Goal: Information Seeking & Learning: Learn about a topic

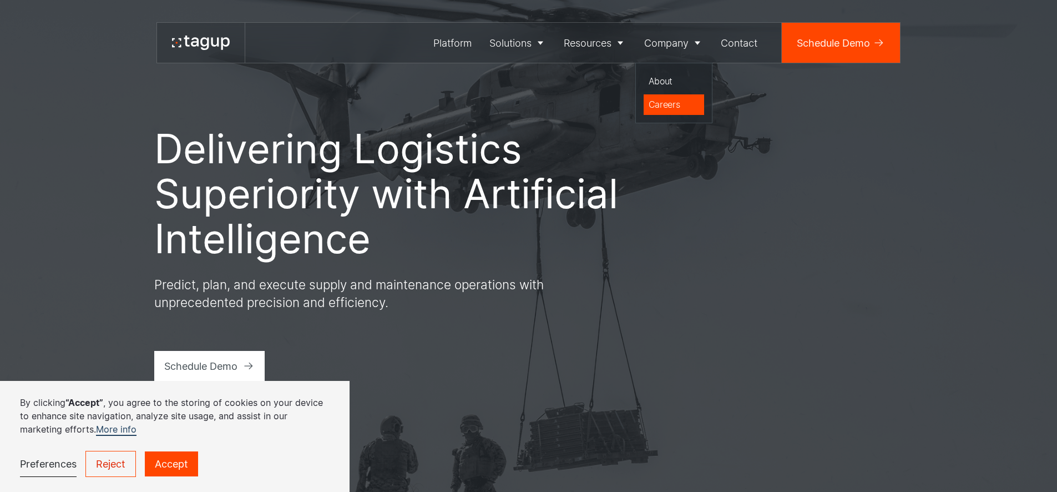
click at [671, 101] on div "Careers" at bounding box center [674, 104] width 51 height 13
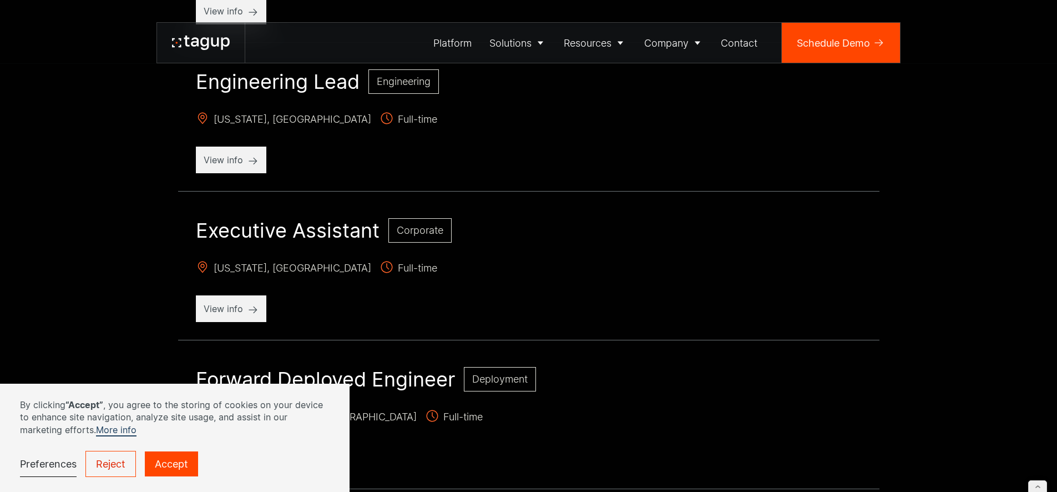
scroll to position [469, 0]
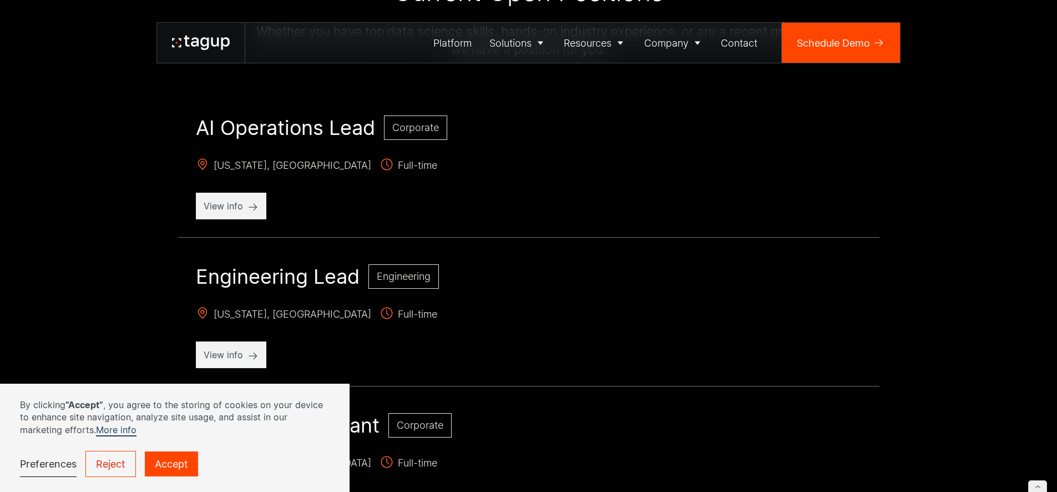
click at [301, 122] on h2 "AI Operations Lead" at bounding box center [285, 127] width 179 height 24
